Goal: Information Seeking & Learning: Learn about a topic

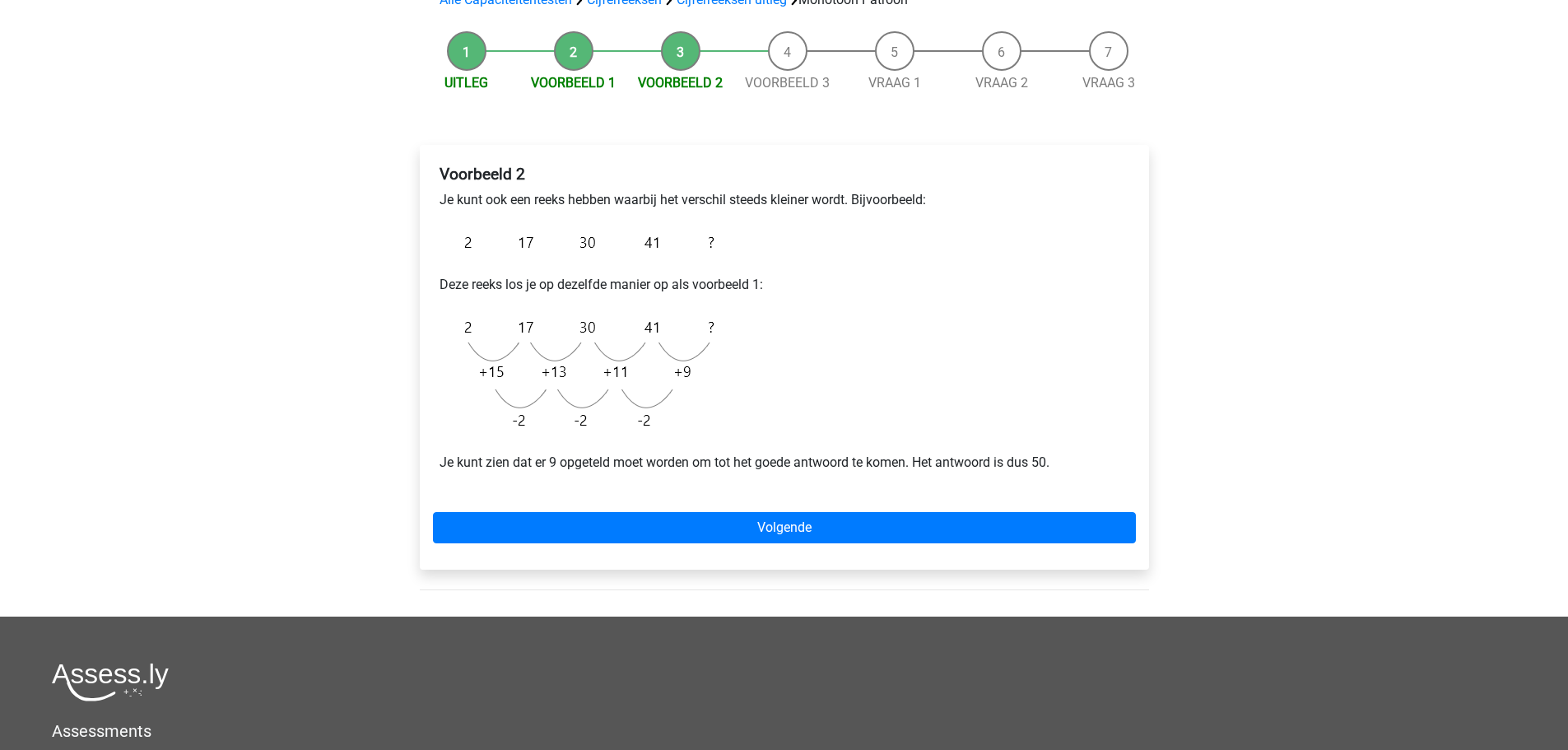
scroll to position [82, 0]
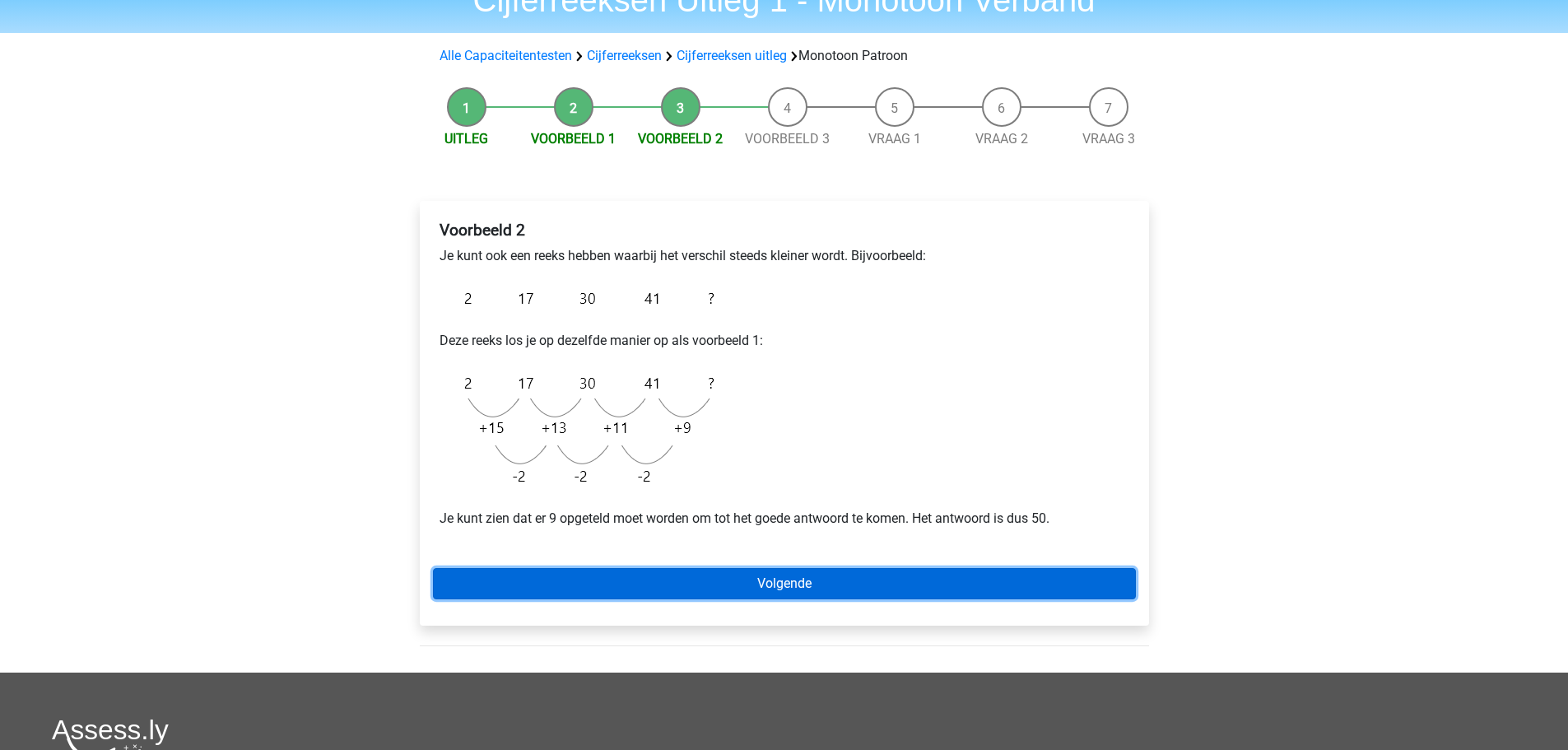
click at [788, 597] on link "Volgende" at bounding box center [784, 583] width 703 height 31
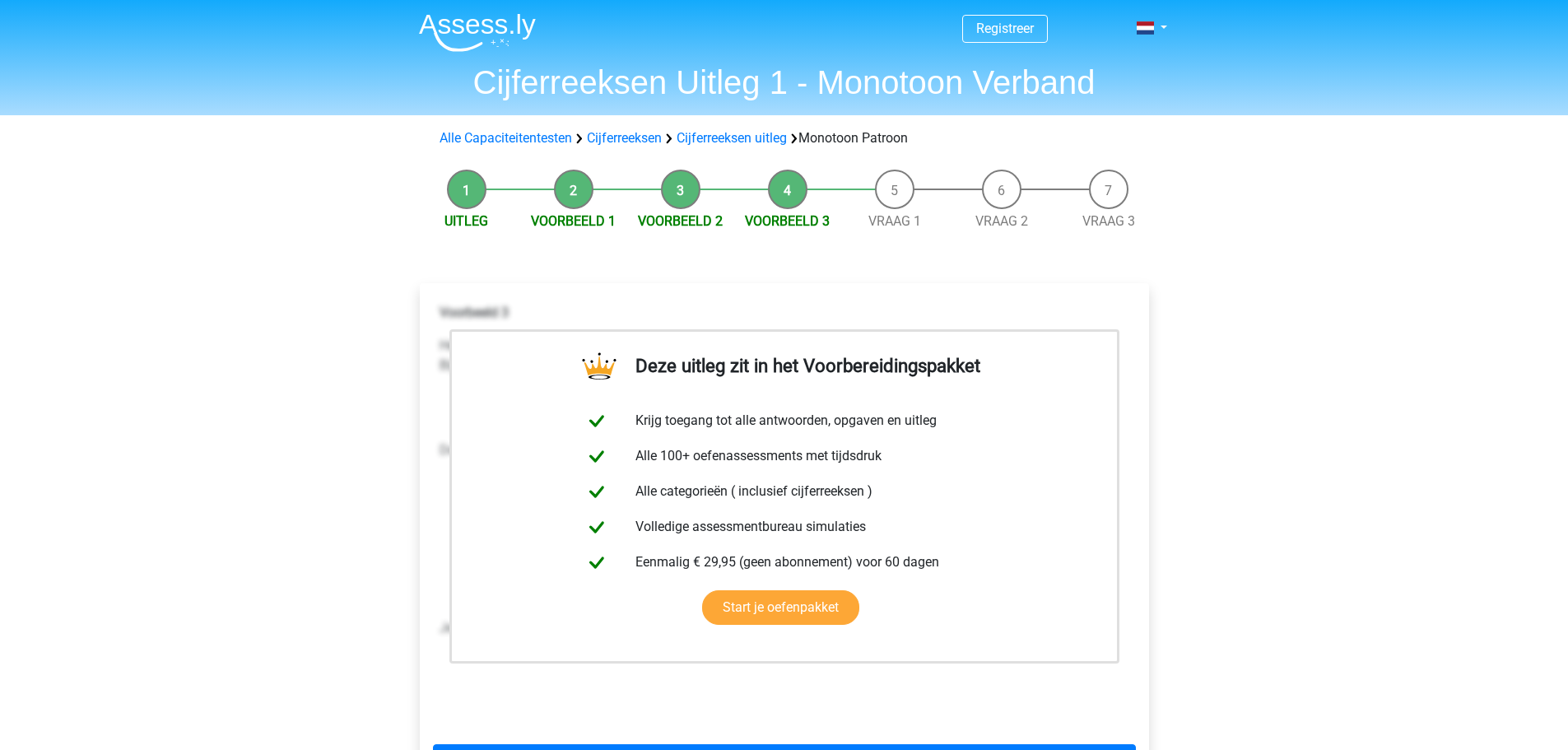
click at [470, 41] on img at bounding box center [477, 33] width 117 height 39
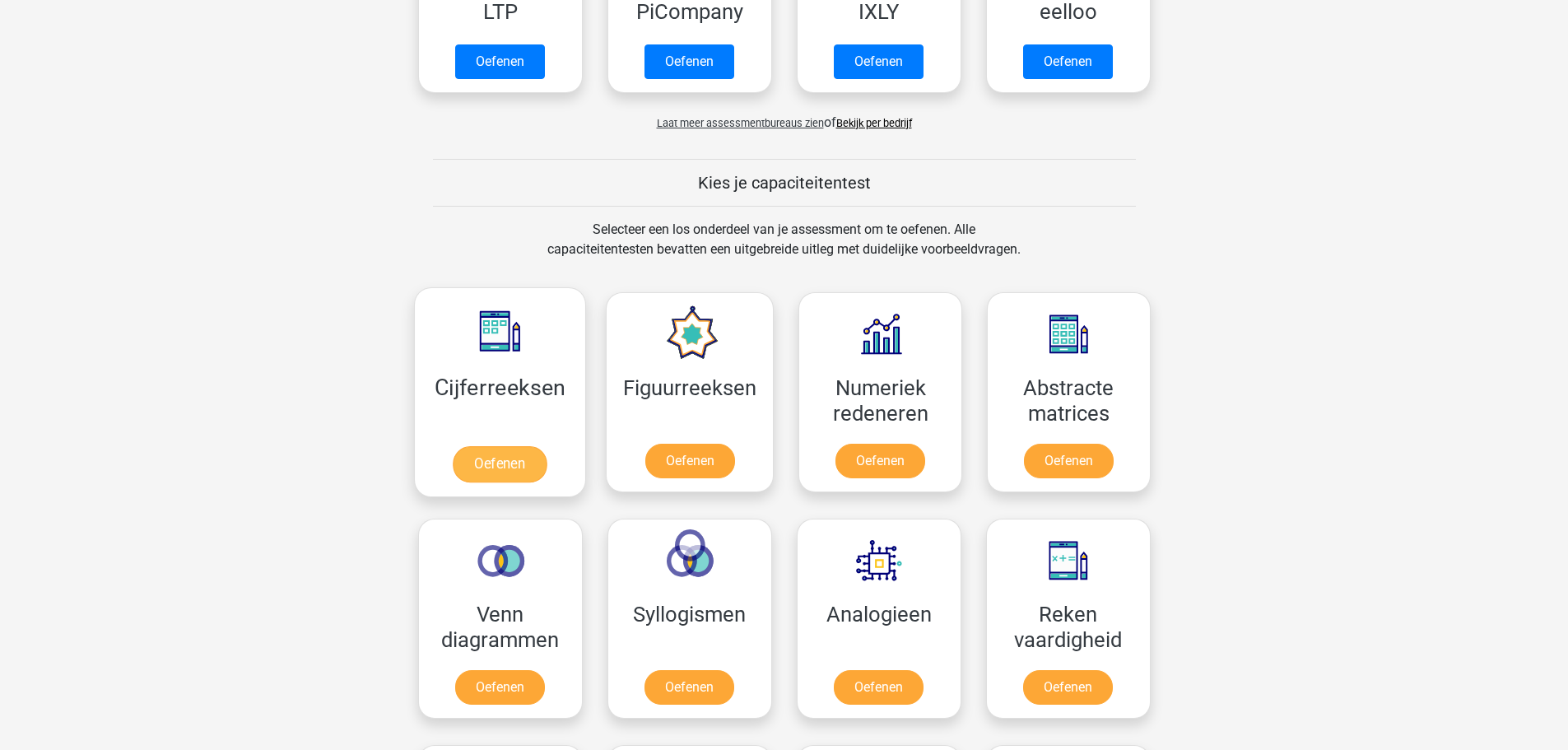
scroll to position [493, 0]
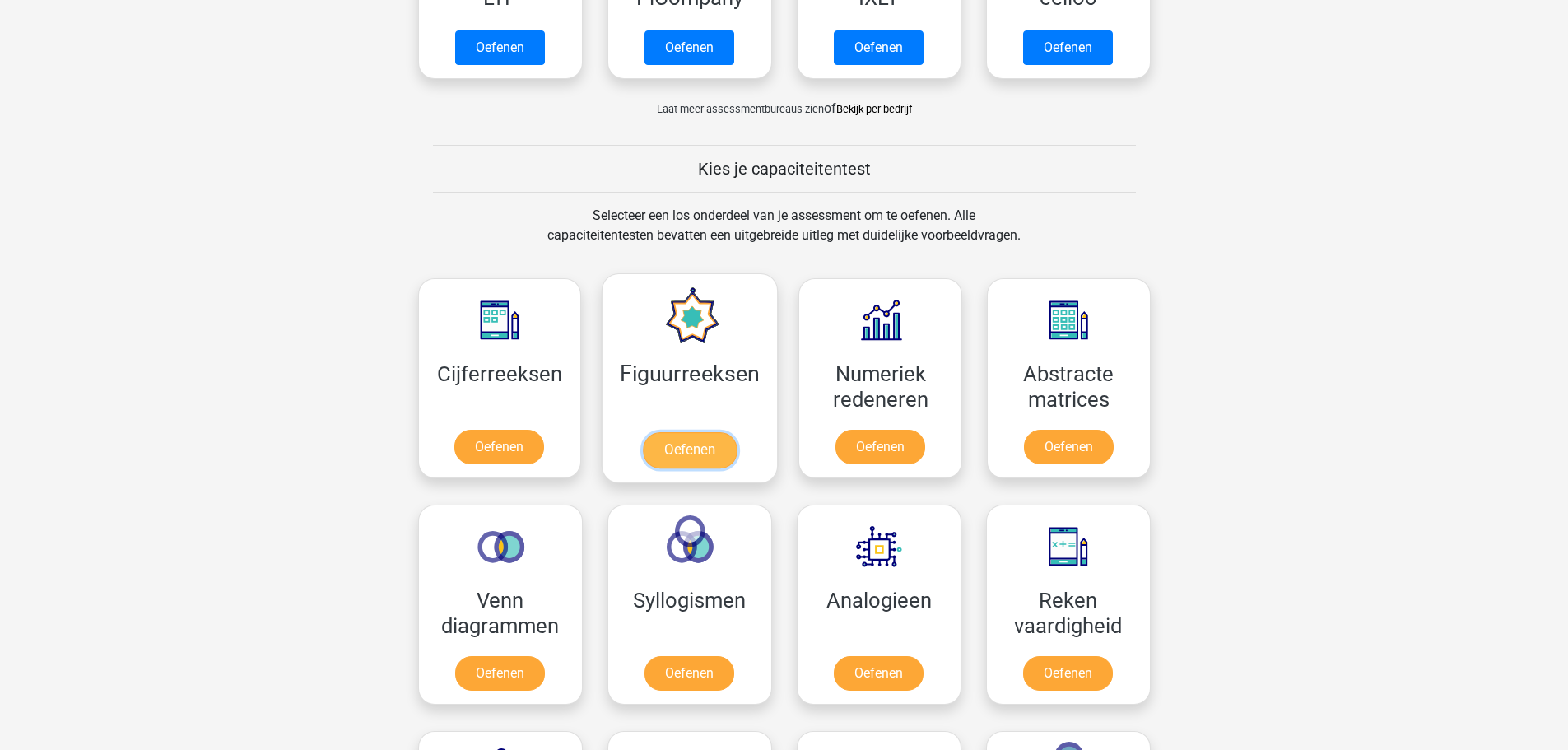
click at [694, 445] on link "Oefenen" at bounding box center [689, 450] width 94 height 37
click at [510, 444] on link "Oefenen" at bounding box center [499, 450] width 94 height 37
click at [883, 447] on link "Oefenen" at bounding box center [880, 450] width 94 height 37
click at [541, 431] on link "Oefenen" at bounding box center [499, 450] width 94 height 37
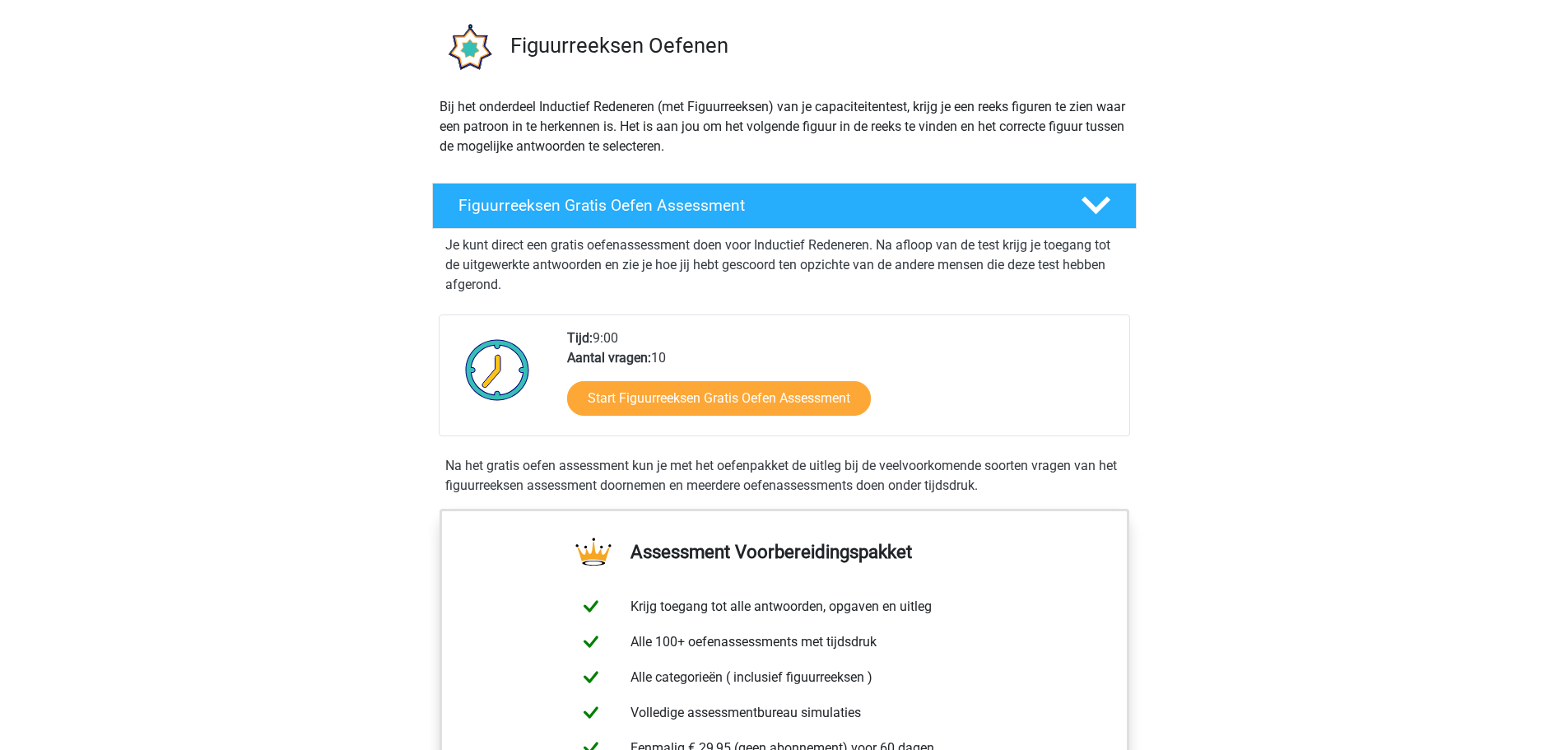
scroll to position [82, 0]
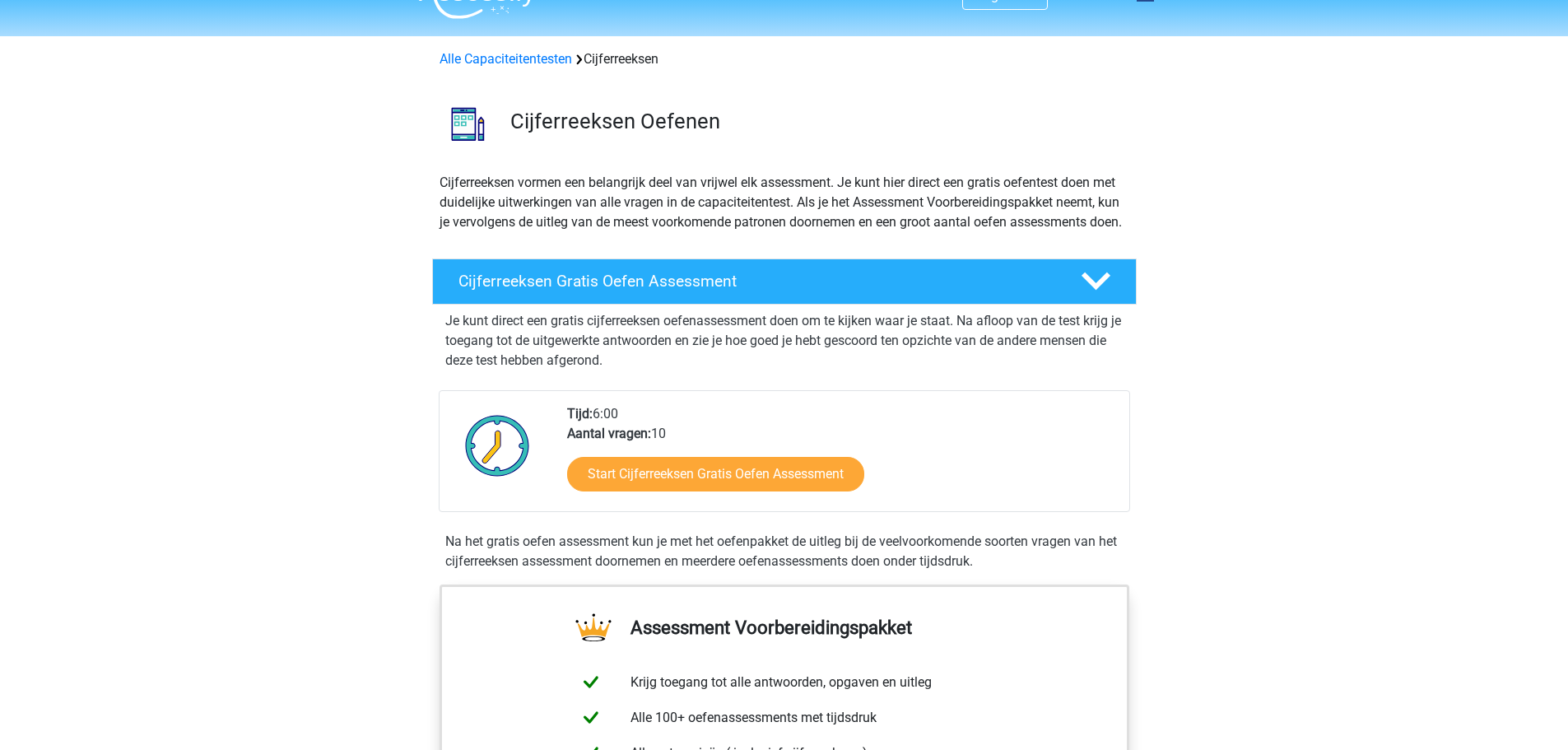
scroll to position [329, 0]
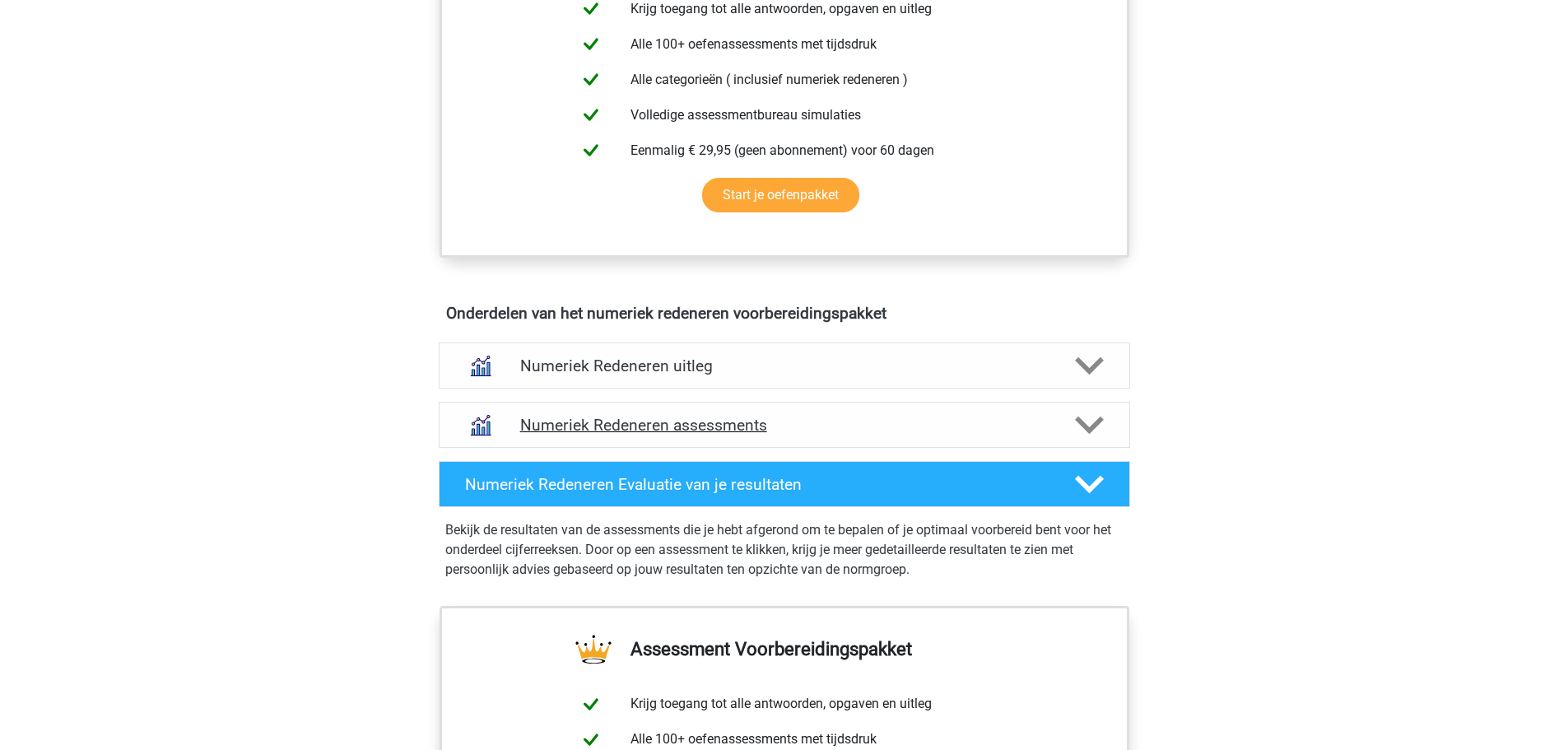
scroll to position [740, 0]
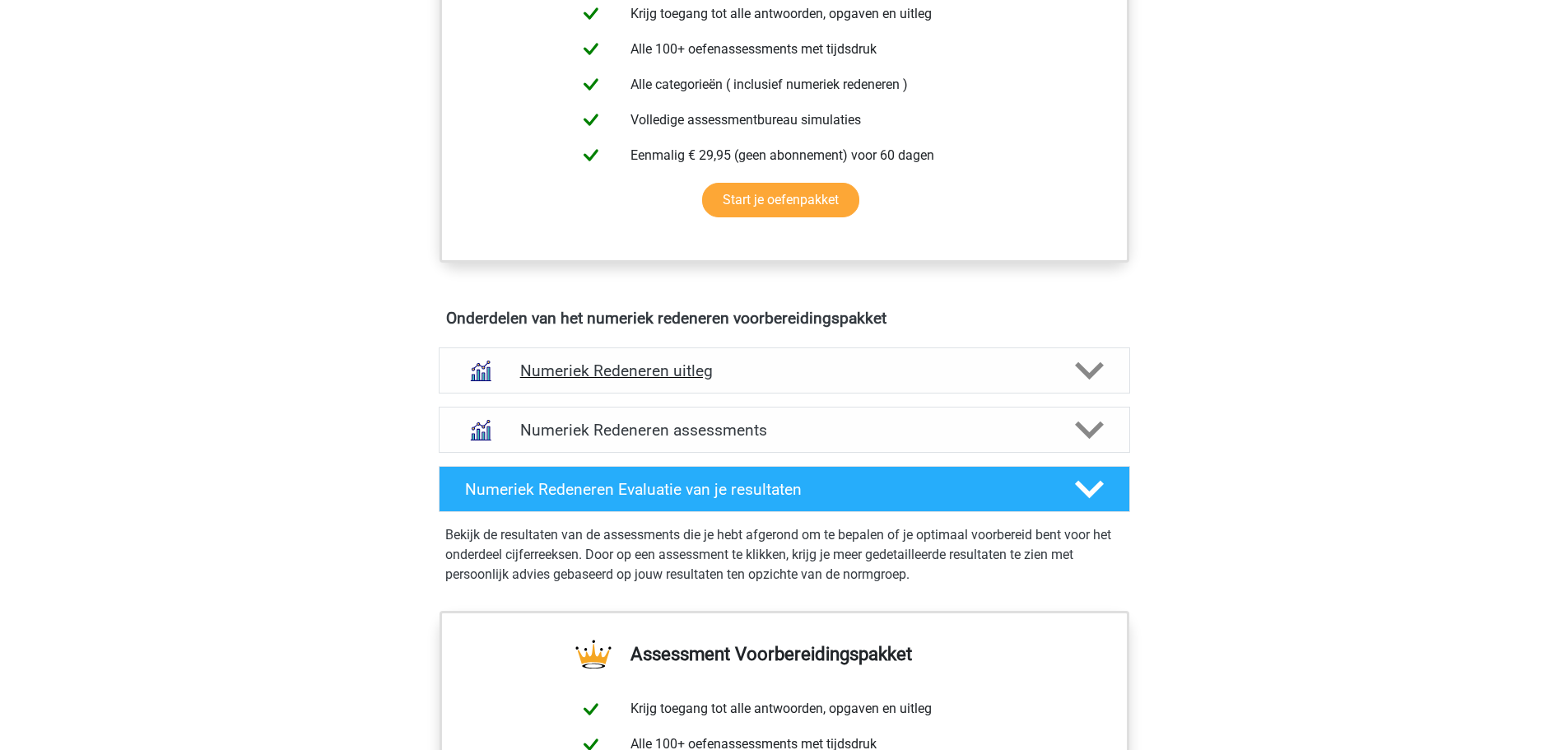
click at [799, 358] on div "Numeriek Redeneren uitleg" at bounding box center [784, 371] width 691 height 46
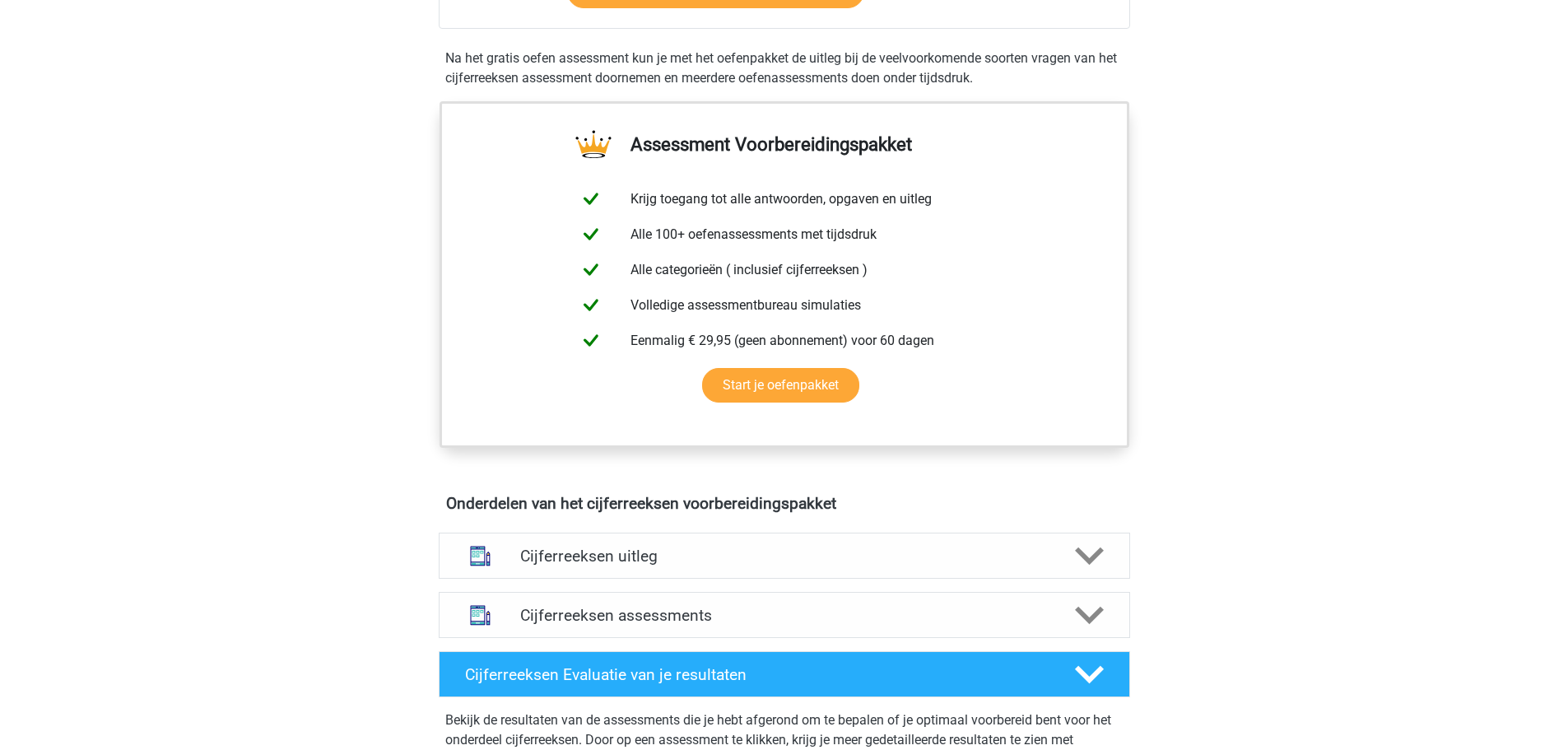
scroll to position [576, 0]
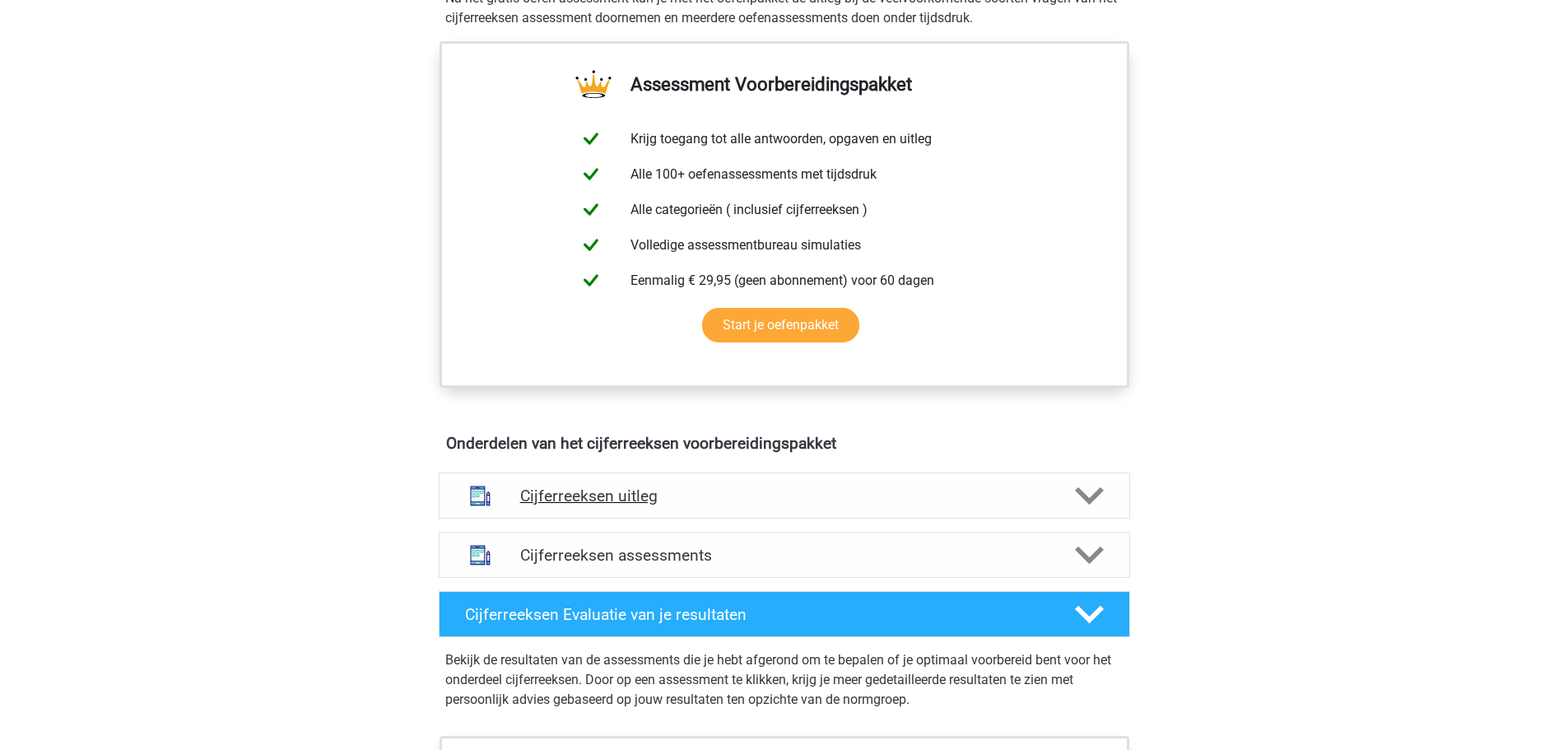
click at [628, 505] on h4 "Cijferreeksen uitleg" at bounding box center [784, 496] width 528 height 19
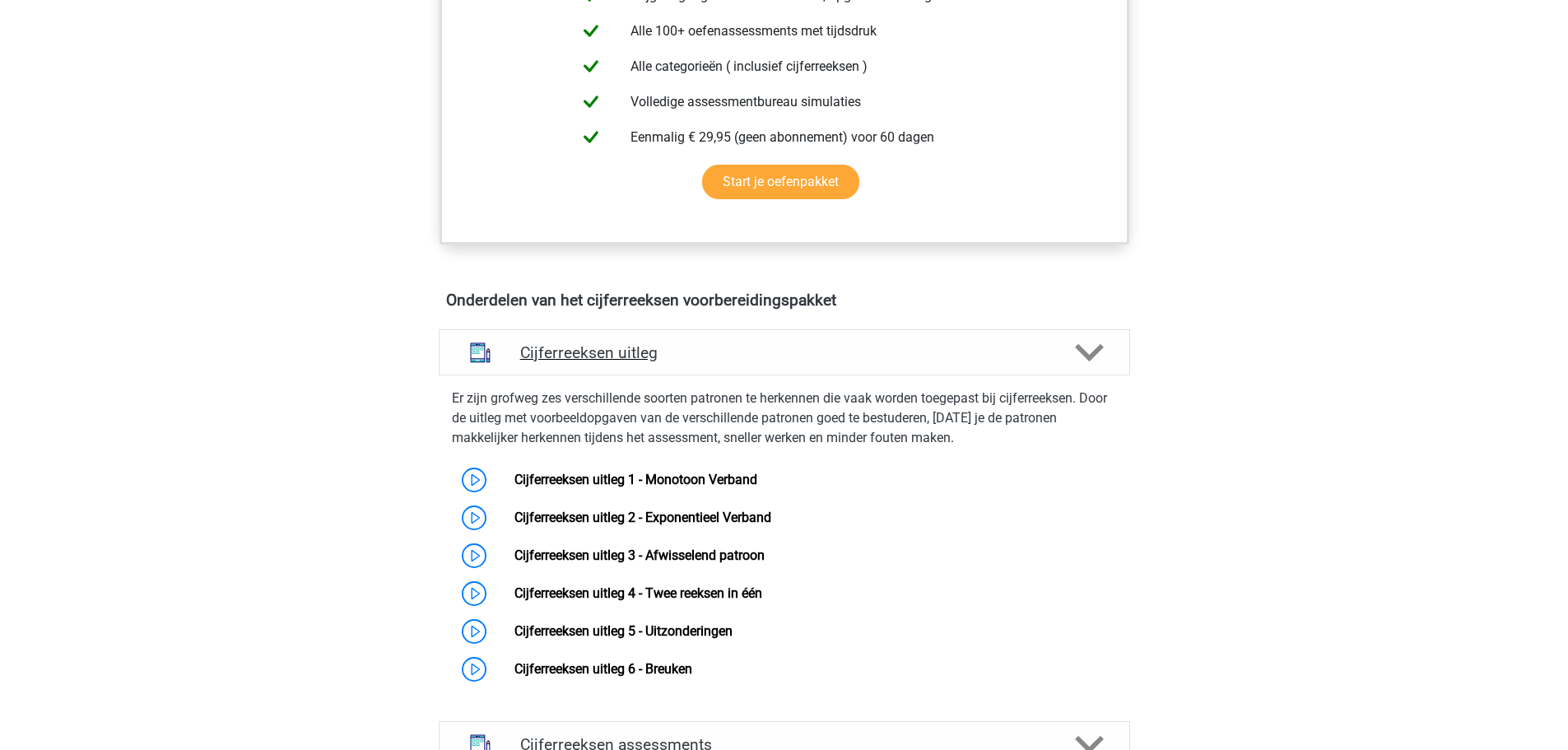
scroll to position [740, 0]
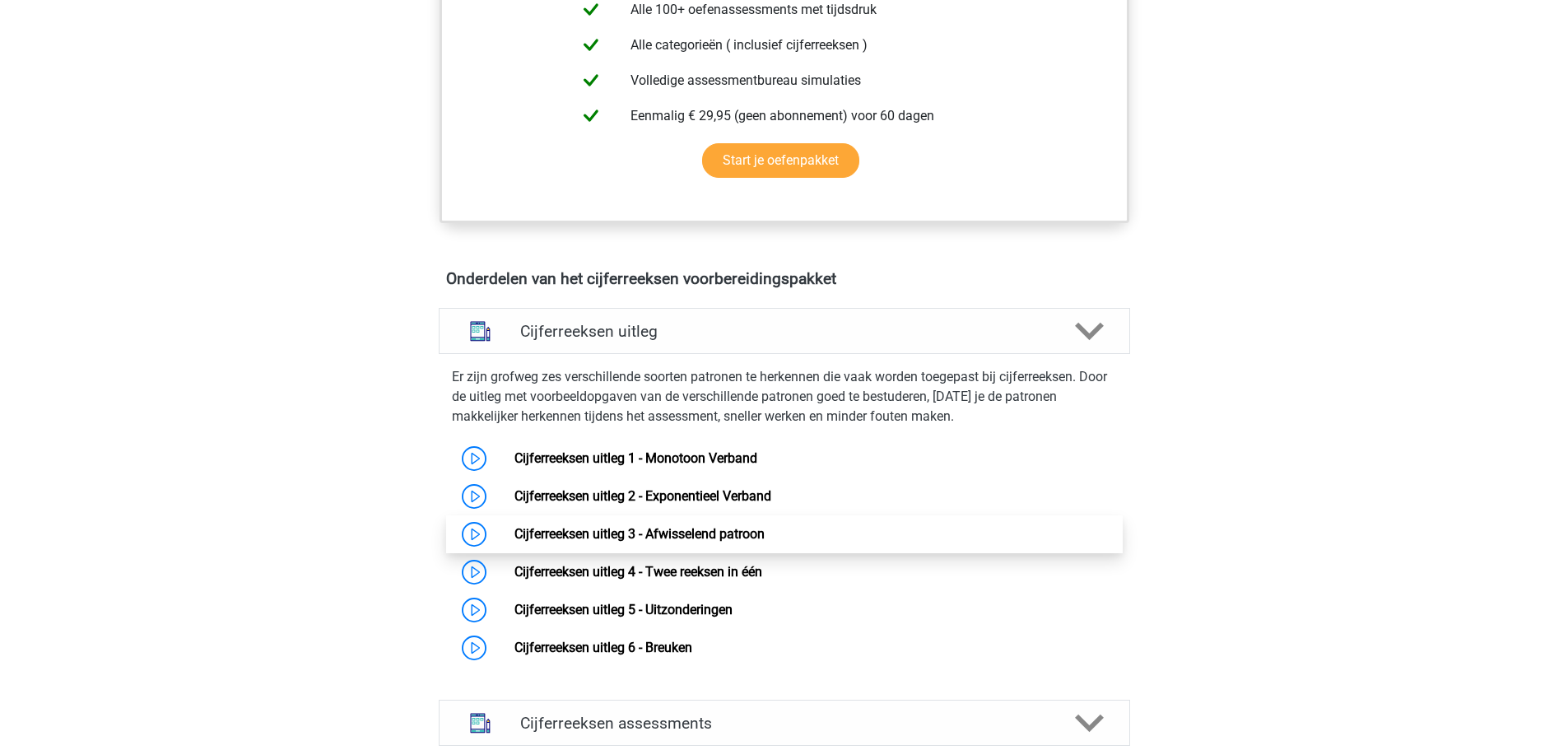
click at [515, 542] on link "Cijferreeksen uitleg 3 - Afwisselend patroon" at bounding box center [639, 534] width 250 height 15
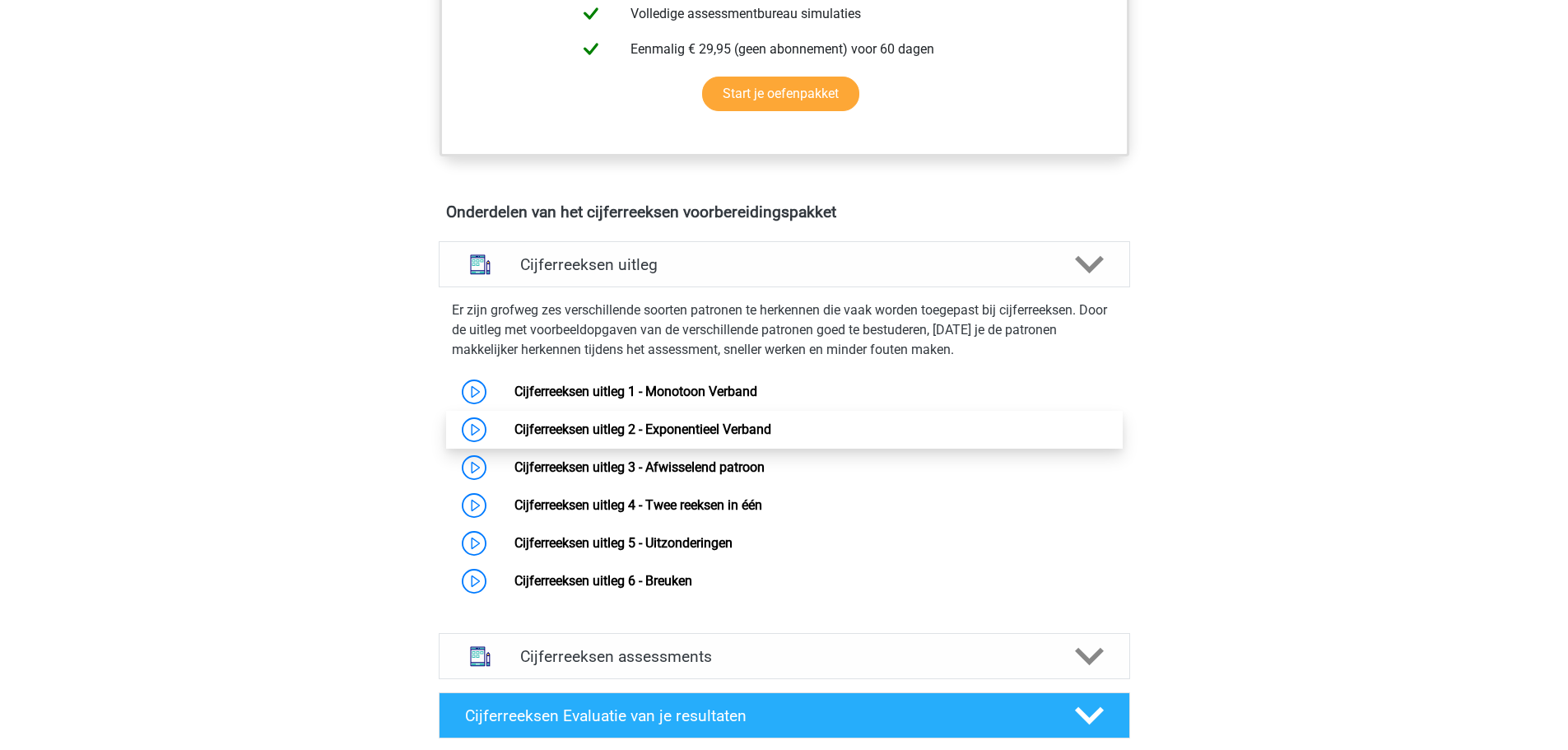
scroll to position [822, 0]
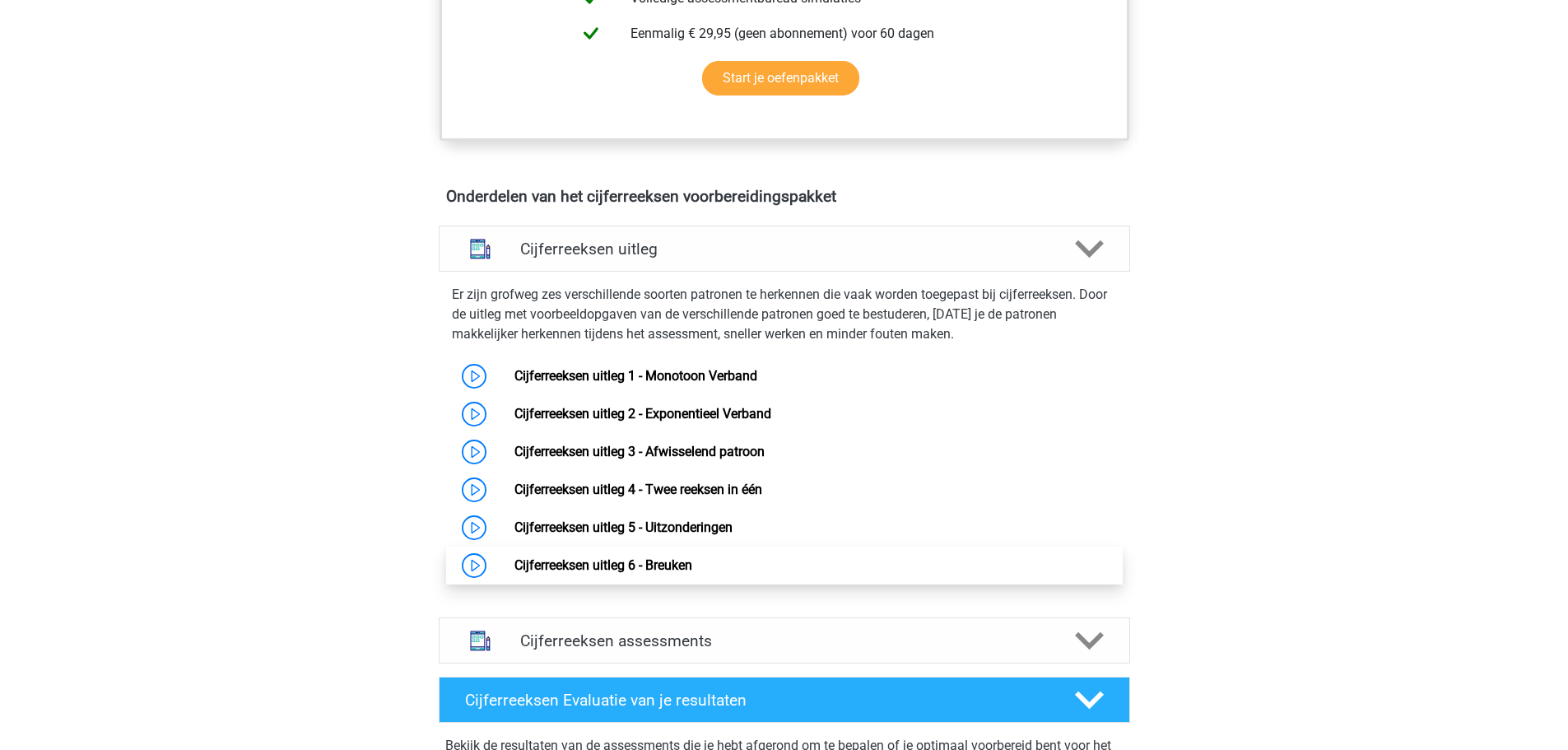
click at [678, 572] on link "Cijferreeksen uitleg 6 - Breuken" at bounding box center [603, 565] width 178 height 15
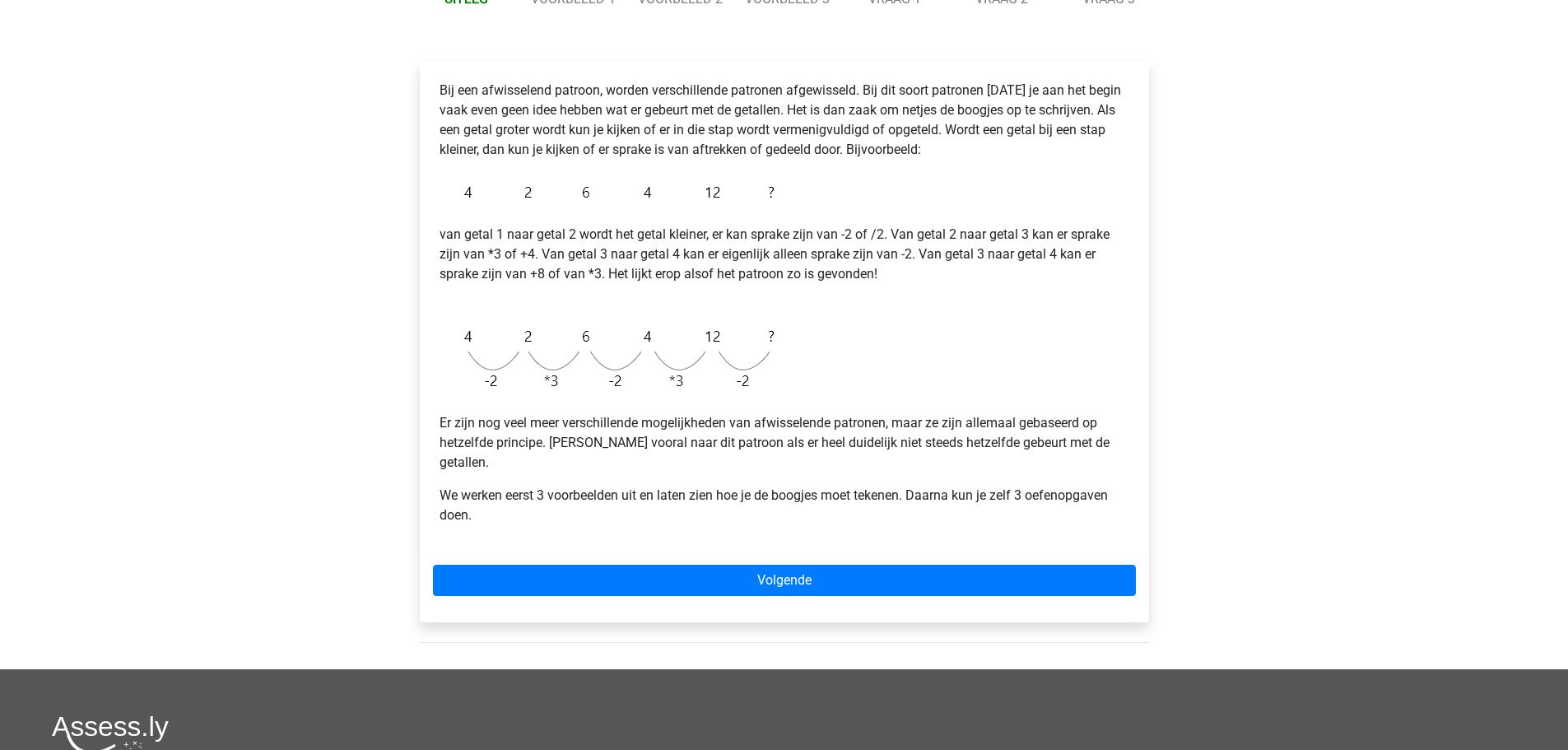
scroll to position [329, 0]
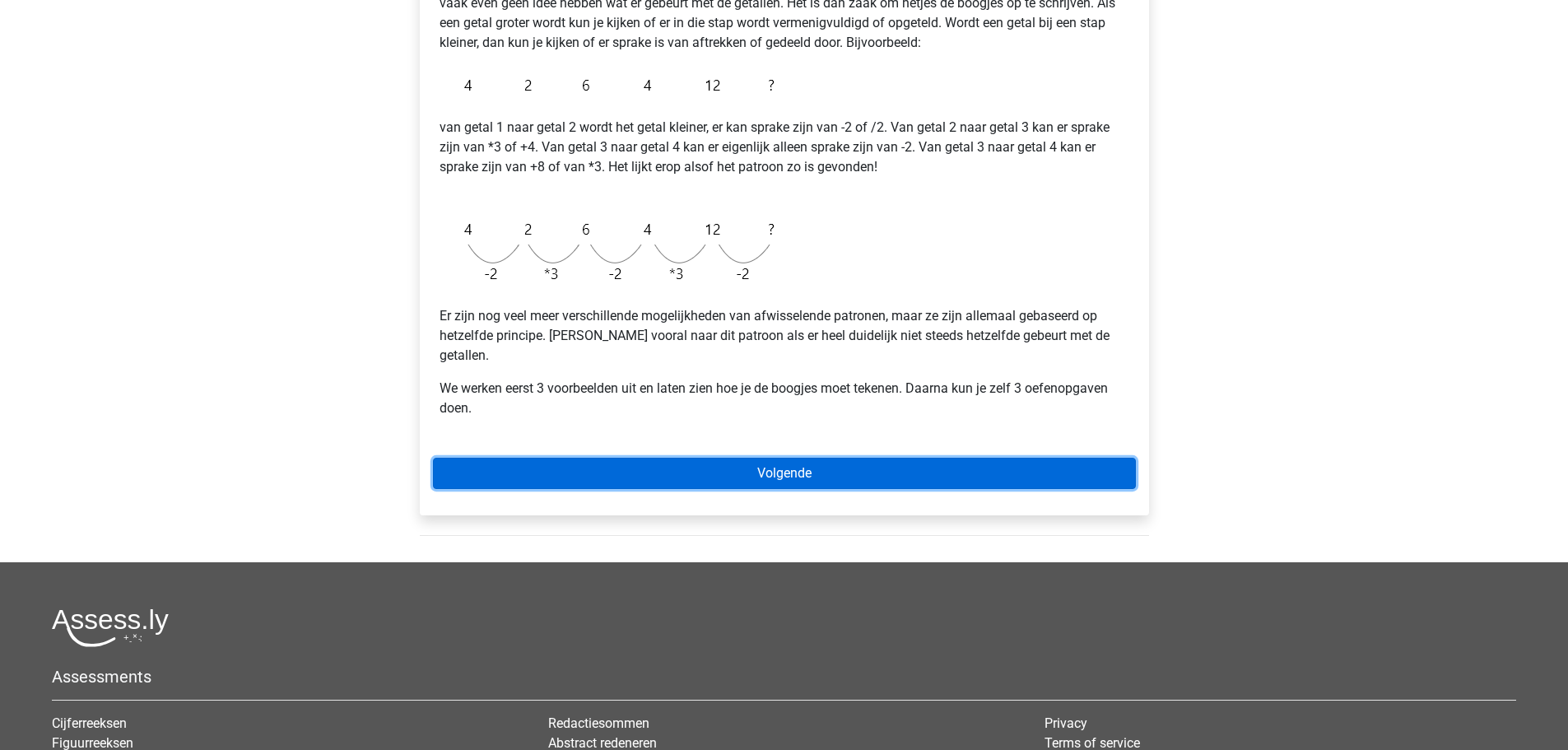
click at [711, 458] on link "Volgende" at bounding box center [784, 473] width 703 height 31
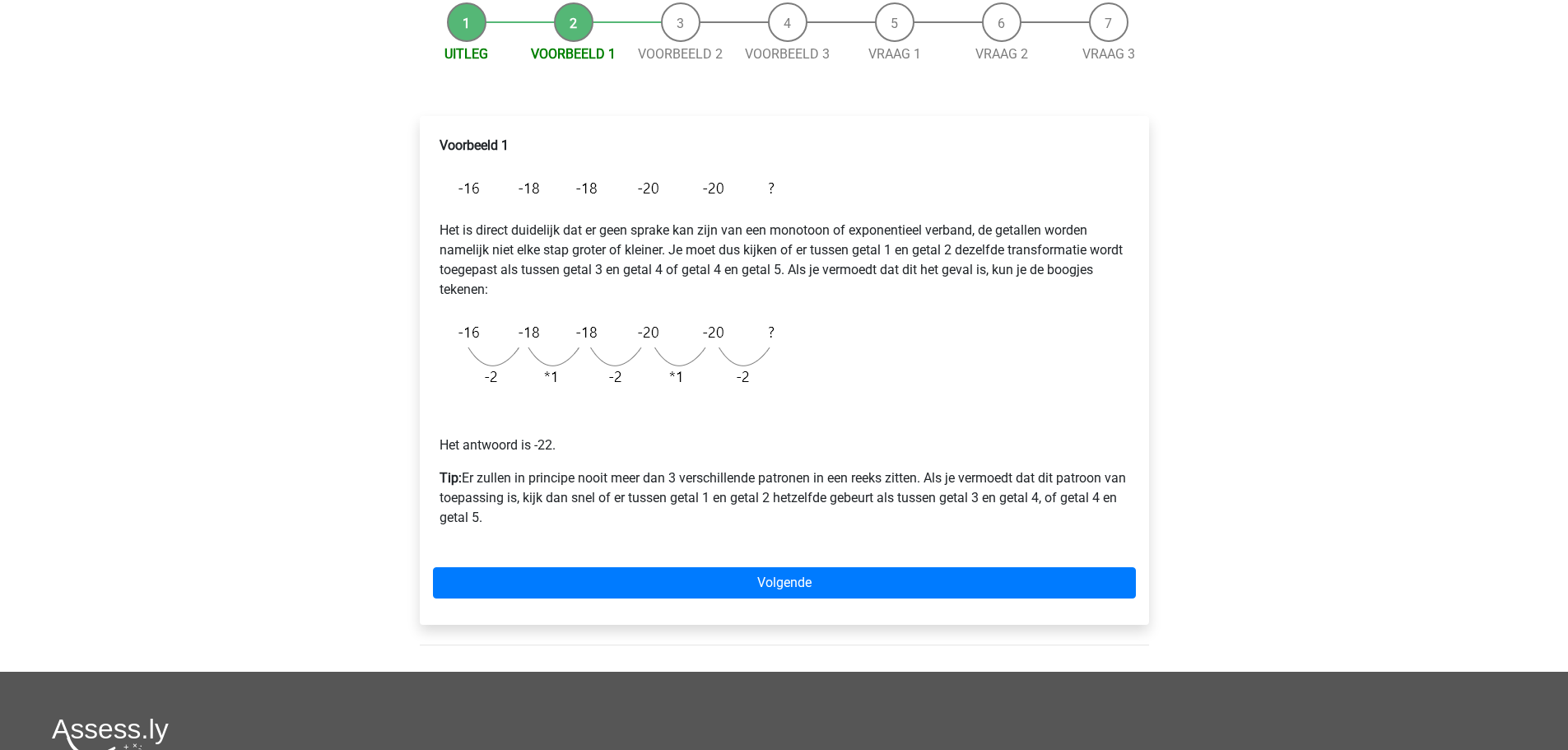
scroll to position [247, 0]
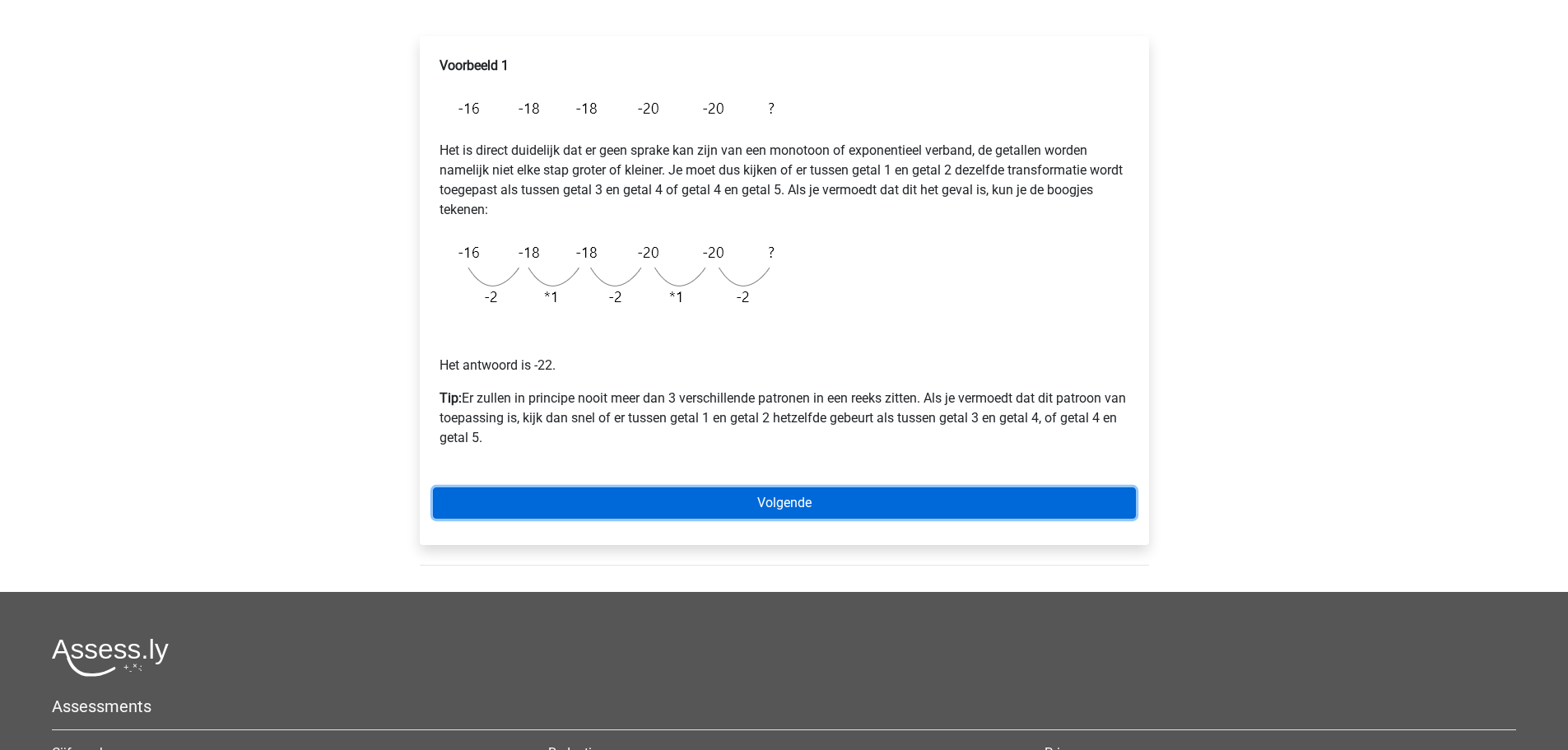
click at [715, 510] on link "Volgende" at bounding box center [784, 503] width 703 height 31
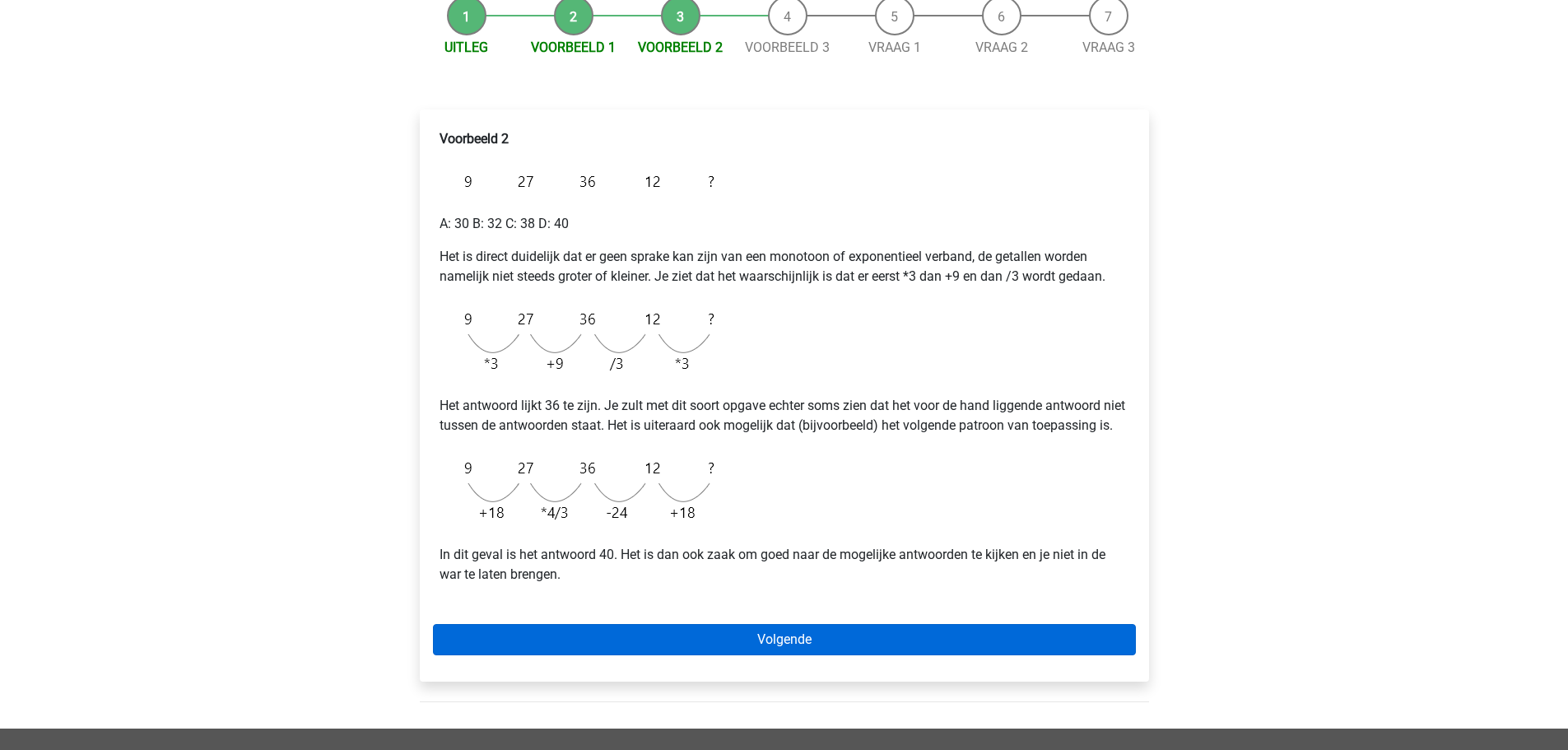
scroll to position [164, 0]
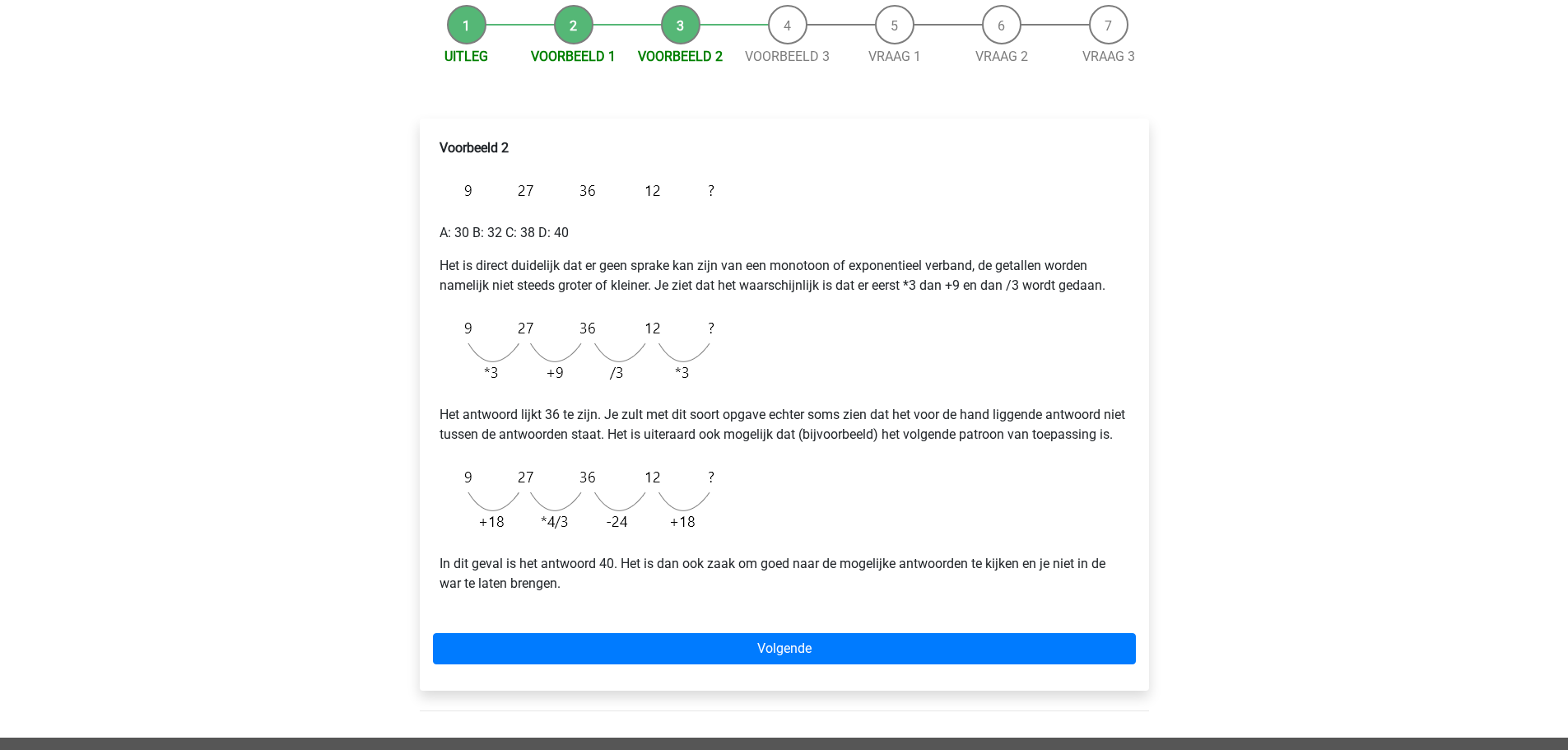
click at [279, 429] on div "Registreer Nederlands English" at bounding box center [784, 504] width 1568 height 1336
